Goal: Task Accomplishment & Management: Use online tool/utility

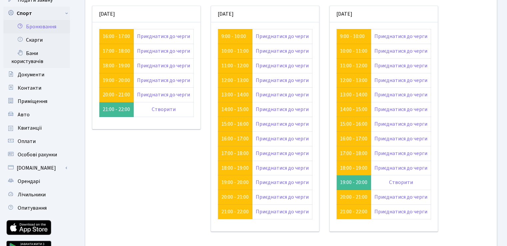
scroll to position [51, 0]
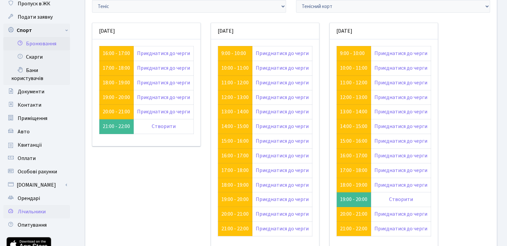
click at [41, 213] on span "Лічильники" at bounding box center [32, 211] width 28 height 7
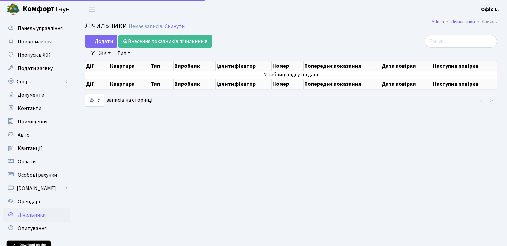
select select "25"
click at [20, 225] on span "Опитування" at bounding box center [32, 228] width 29 height 7
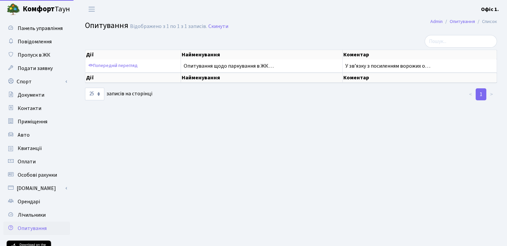
select select "25"
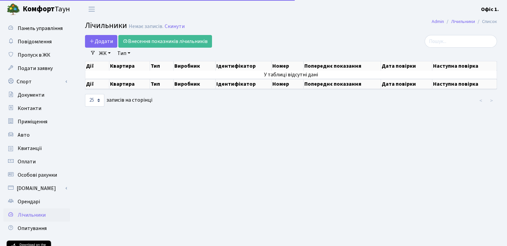
select select "25"
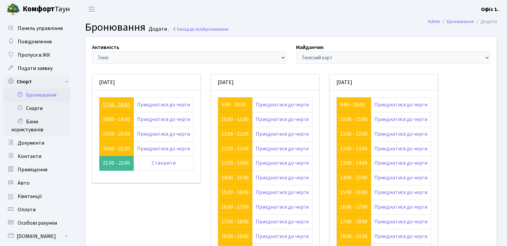
click at [120, 103] on link "17:00 - 18:00" at bounding box center [116, 104] width 27 height 7
click at [110, 120] on link "18:00 - 19:00" at bounding box center [116, 119] width 27 height 7
click at [119, 134] on link "19:00 - 20:00" at bounding box center [116, 133] width 27 height 7
click at [110, 149] on link "20:00 - 21:00" at bounding box center [116, 148] width 27 height 7
click at [233, 103] on link "9:00 - 10:00" at bounding box center [233, 104] width 25 height 7
